Goal: Task Accomplishment & Management: Manage account settings

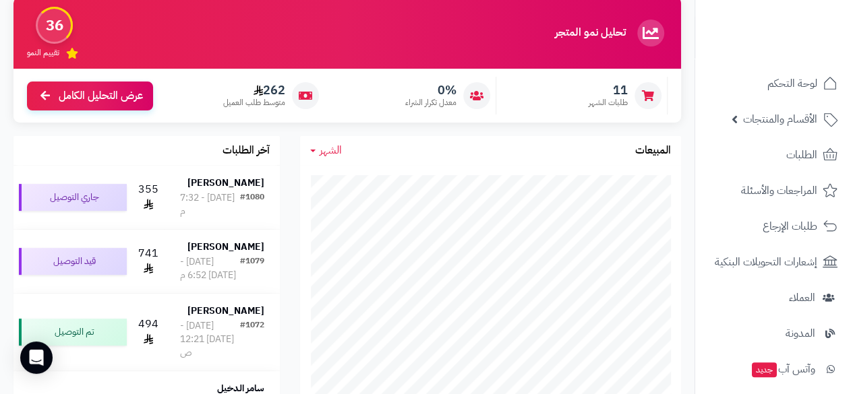
scroll to position [126, 0]
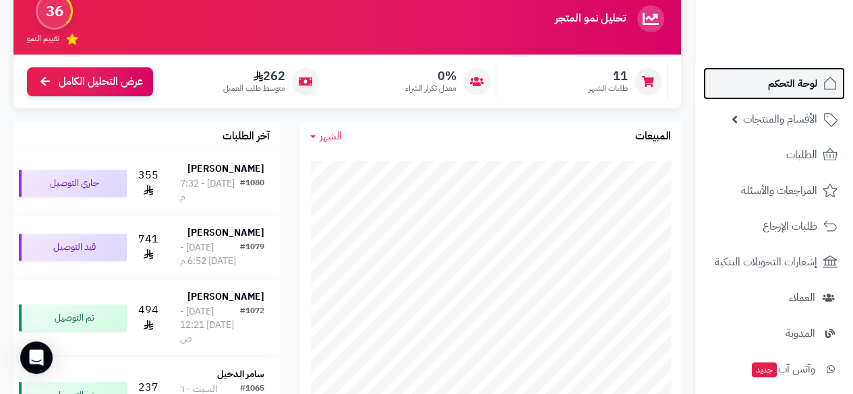
click at [795, 82] on span "لوحة التحكم" at bounding box center [792, 83] width 49 height 19
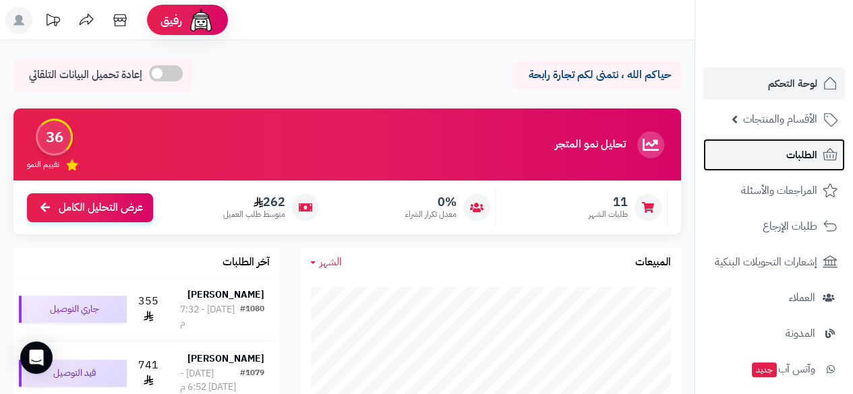
click at [813, 160] on span "الطلبات" at bounding box center [801, 155] width 31 height 19
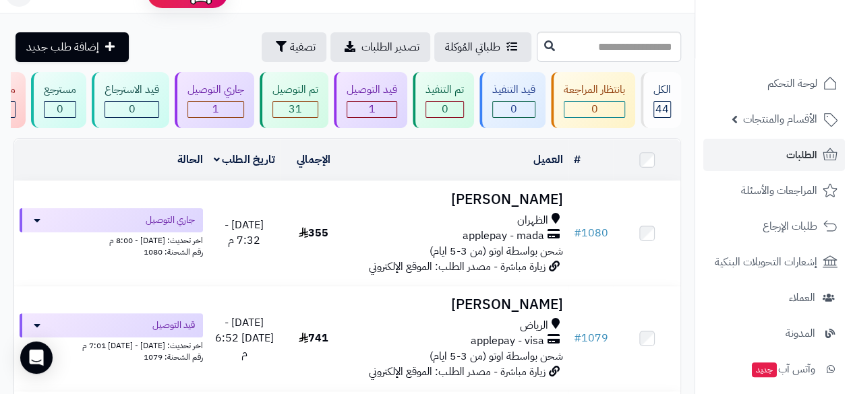
scroll to position [81, 0]
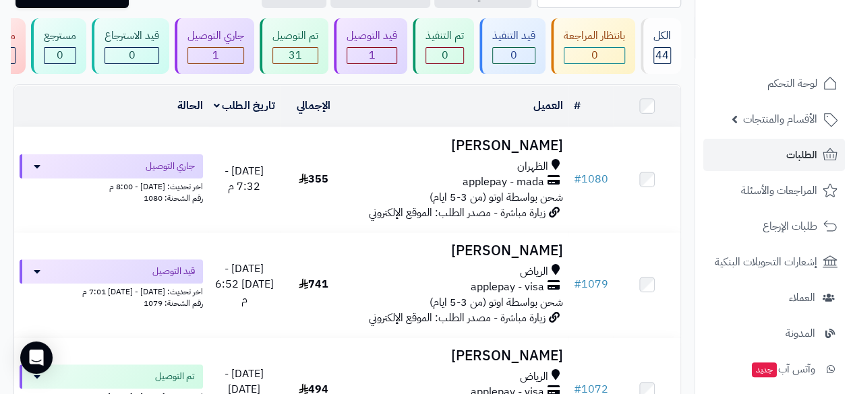
drag, startPoint x: 691, startPoint y: 233, endPoint x: 689, endPoint y: 257, distance: 24.4
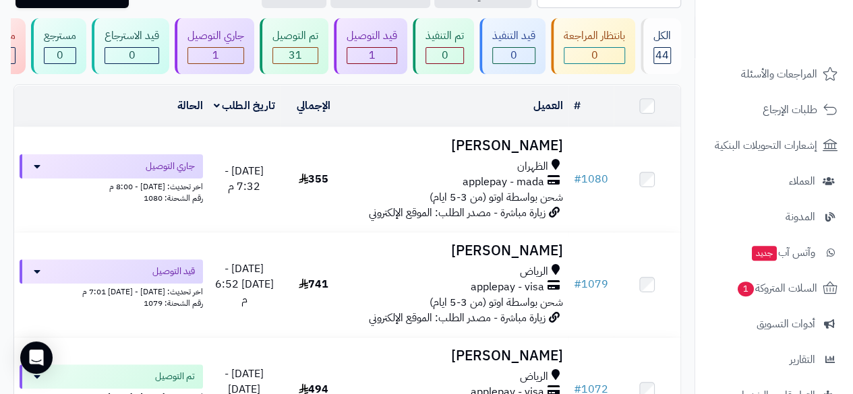
scroll to position [118, 0]
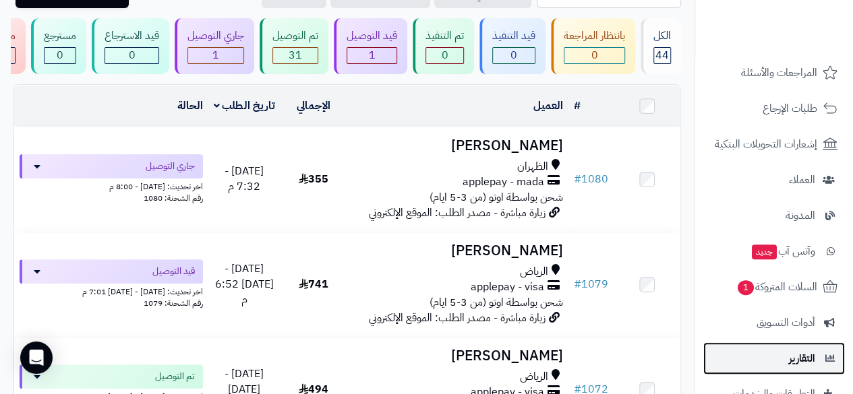
click at [795, 356] on span "التقارير" at bounding box center [802, 358] width 26 height 19
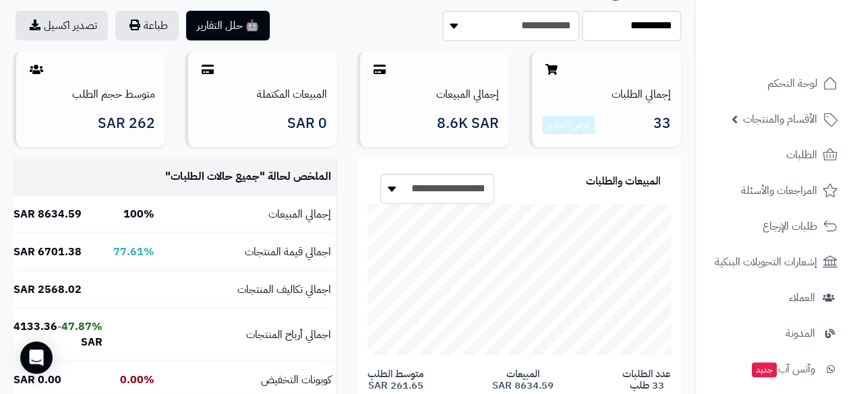
scroll to position [90, 0]
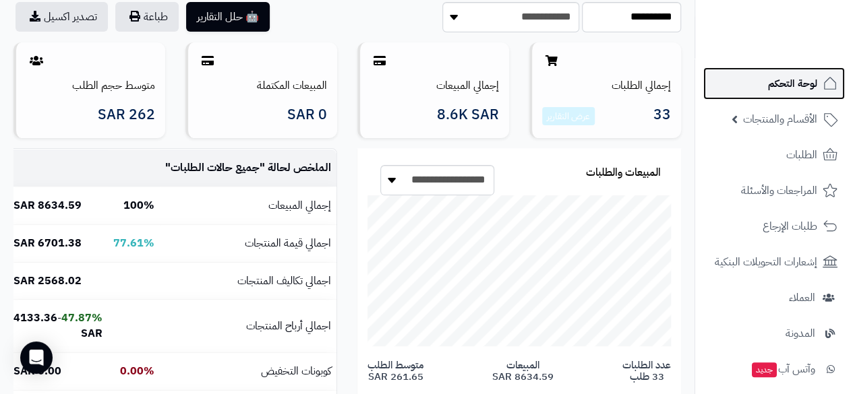
click at [784, 87] on span "لوحة التحكم" at bounding box center [792, 83] width 49 height 19
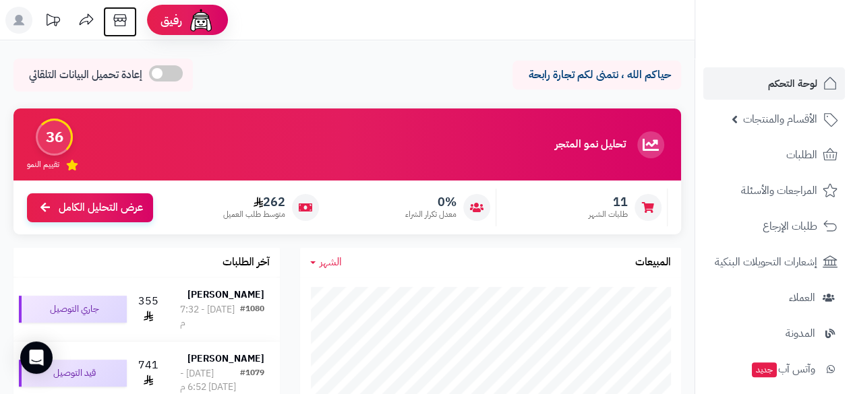
click at [119, 20] on icon at bounding box center [119, 20] width 27 height 27
click at [123, 16] on icon at bounding box center [119, 20] width 27 height 27
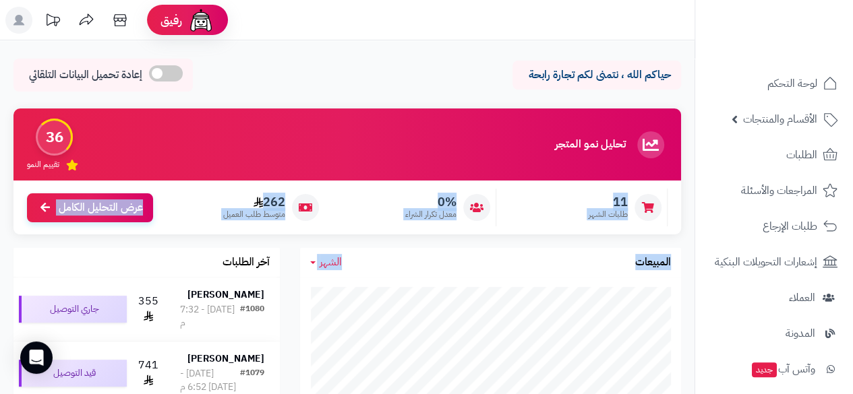
drag, startPoint x: 693, startPoint y: 246, endPoint x: 693, endPoint y: 284, distance: 37.7
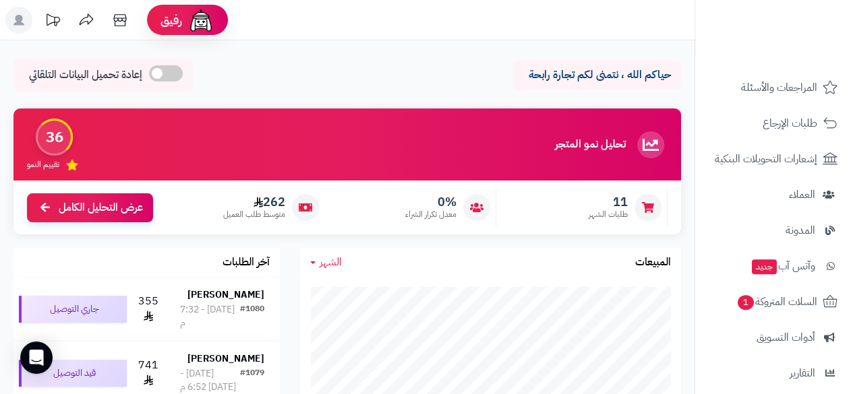
scroll to position [116, 0]
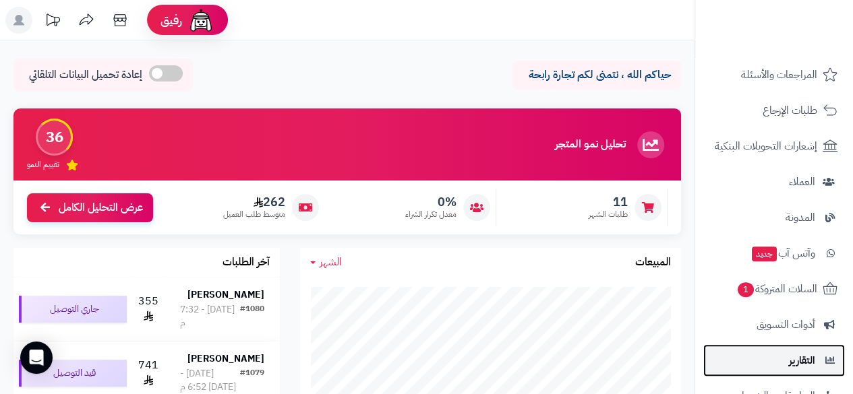
click at [808, 363] on span "التقارير" at bounding box center [802, 360] width 26 height 19
